Goal: Ask a question

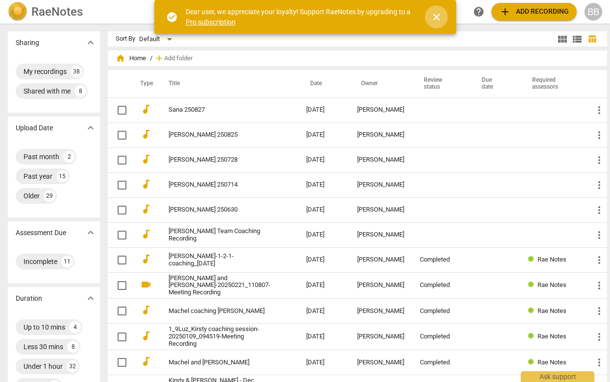
click at [437, 12] on span "close" at bounding box center [437, 17] width 12 height 12
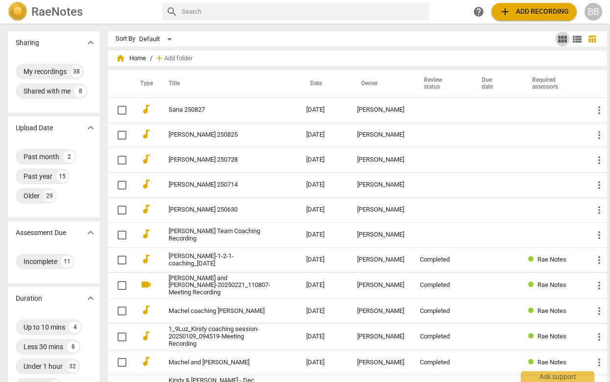
click at [557, 36] on span "view_module" at bounding box center [563, 39] width 12 height 12
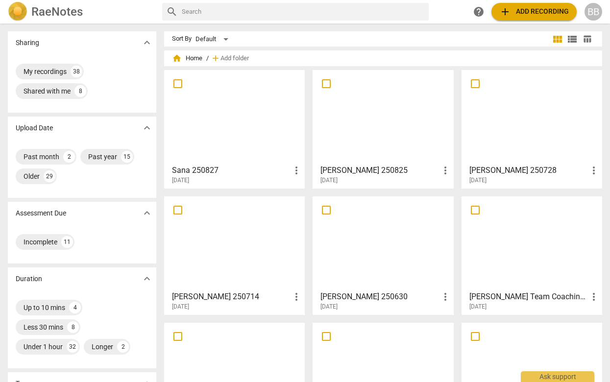
scroll to position [172, 0]
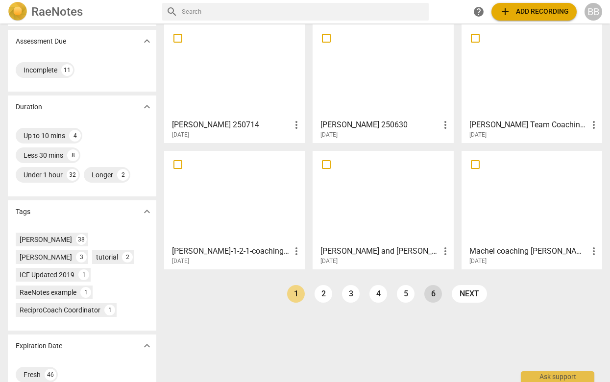
click at [435, 301] on link "6" at bounding box center [433, 294] width 18 height 18
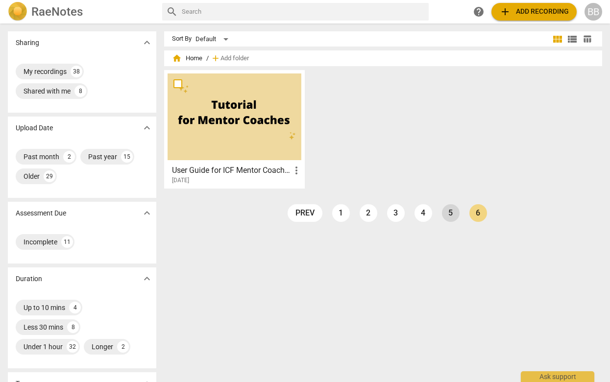
click at [452, 215] on link "5" at bounding box center [451, 213] width 18 height 18
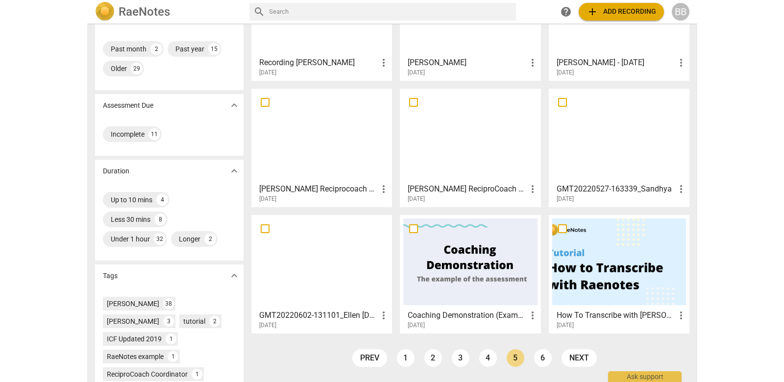
scroll to position [172, 0]
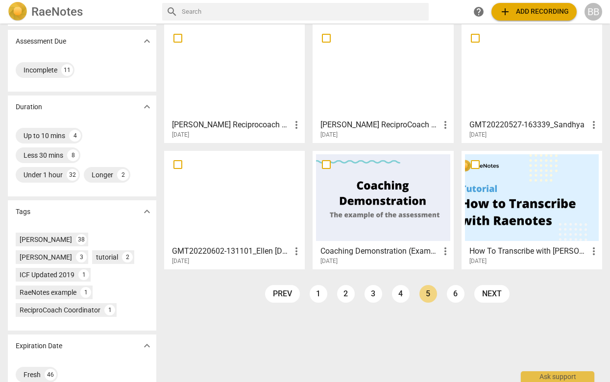
click at [397, 189] on div at bounding box center [383, 197] width 134 height 87
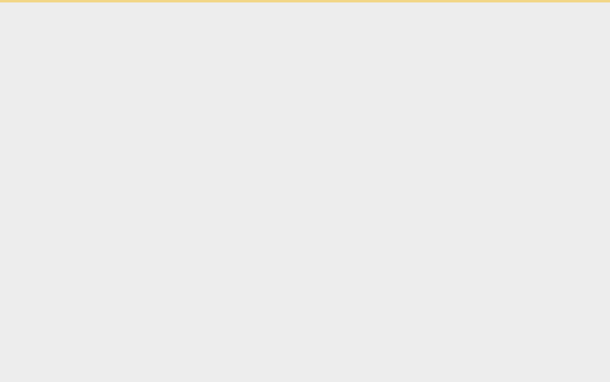
click at [397, 2] on html "Ask support" at bounding box center [305, 1] width 610 height 2
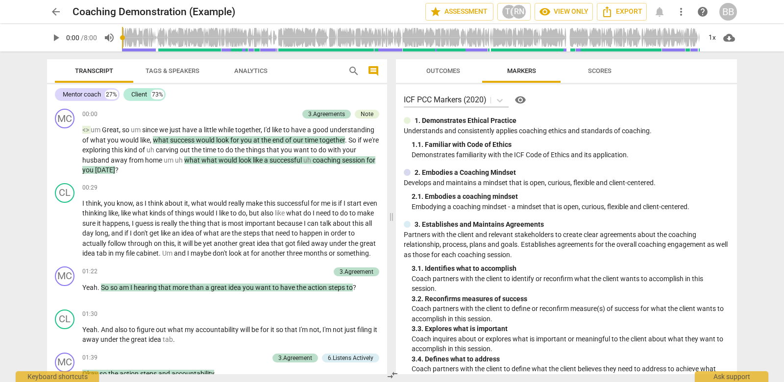
click at [450, 68] on span "Outcomes" at bounding box center [443, 70] width 34 height 7
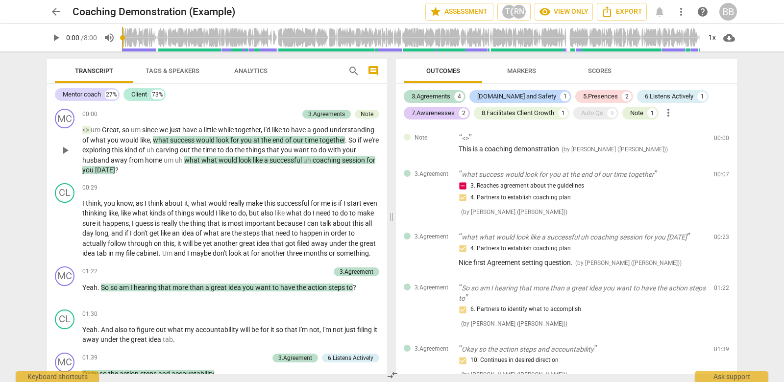
click at [253, 138] on span "you" at bounding box center [247, 140] width 13 height 8
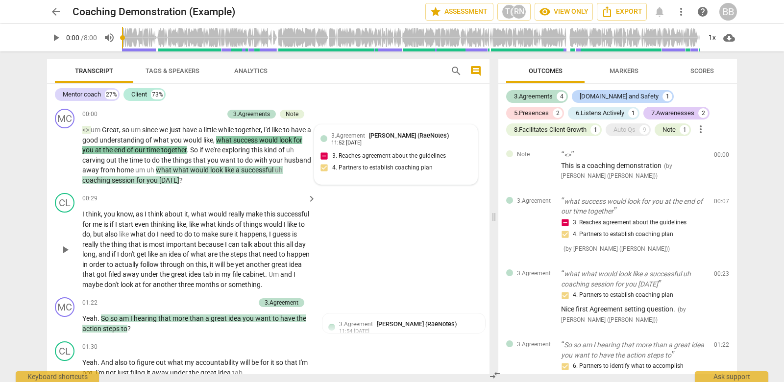
click at [382, 234] on div "CL play_arrow pause 00:29 keyboard_arrow_right I think , you know , as I think …" at bounding box center [268, 241] width 443 height 104
